Goal: Obtain resource: Obtain resource

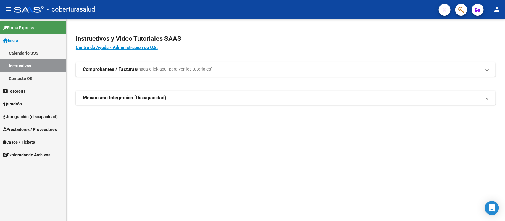
click at [22, 114] on span "Integración (discapacidad)" at bounding box center [30, 117] width 55 height 7
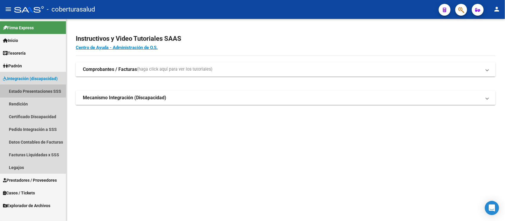
click at [30, 90] on link "Estado Presentaciones SSS" at bounding box center [33, 91] width 66 height 13
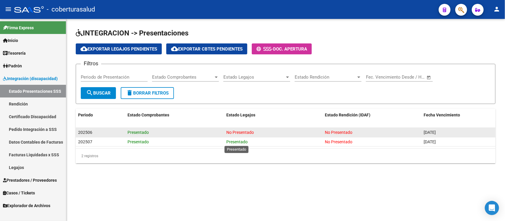
click at [236, 132] on span "No Presentado" at bounding box center [239, 132] width 27 height 5
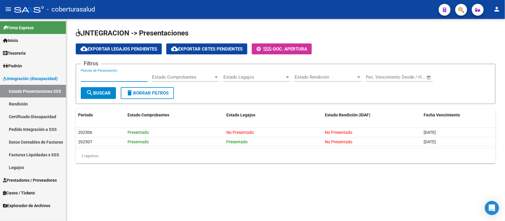
click at [127, 74] on input "Periodo de Presentación" at bounding box center [114, 76] width 67 height 5
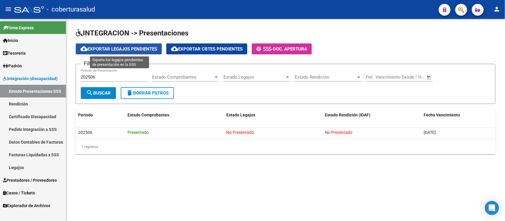
click at [144, 48] on span "cloud_download Exportar Legajos Pendientes" at bounding box center [118, 48] width 77 height 5
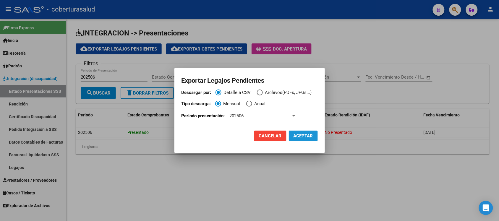
click at [312, 138] on span "ACEPTAR" at bounding box center [304, 135] width 20 height 5
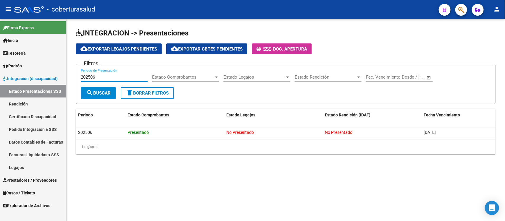
click at [106, 76] on input "202506" at bounding box center [114, 76] width 67 height 5
type input "2"
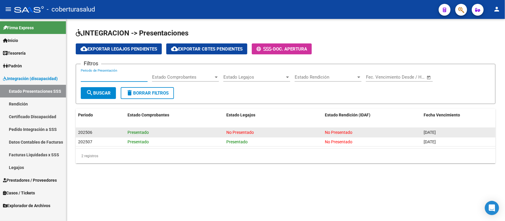
click at [448, 129] on div "[DATE]" at bounding box center [458, 132] width 69 height 7
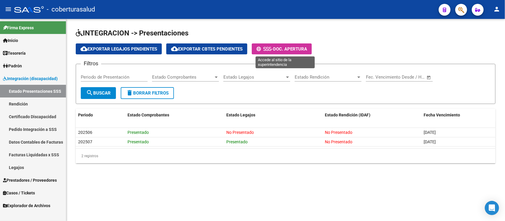
click at [273, 49] on span "-" at bounding box center [264, 48] width 17 height 5
